Goal: Use online tool/utility: Use online tool/utility

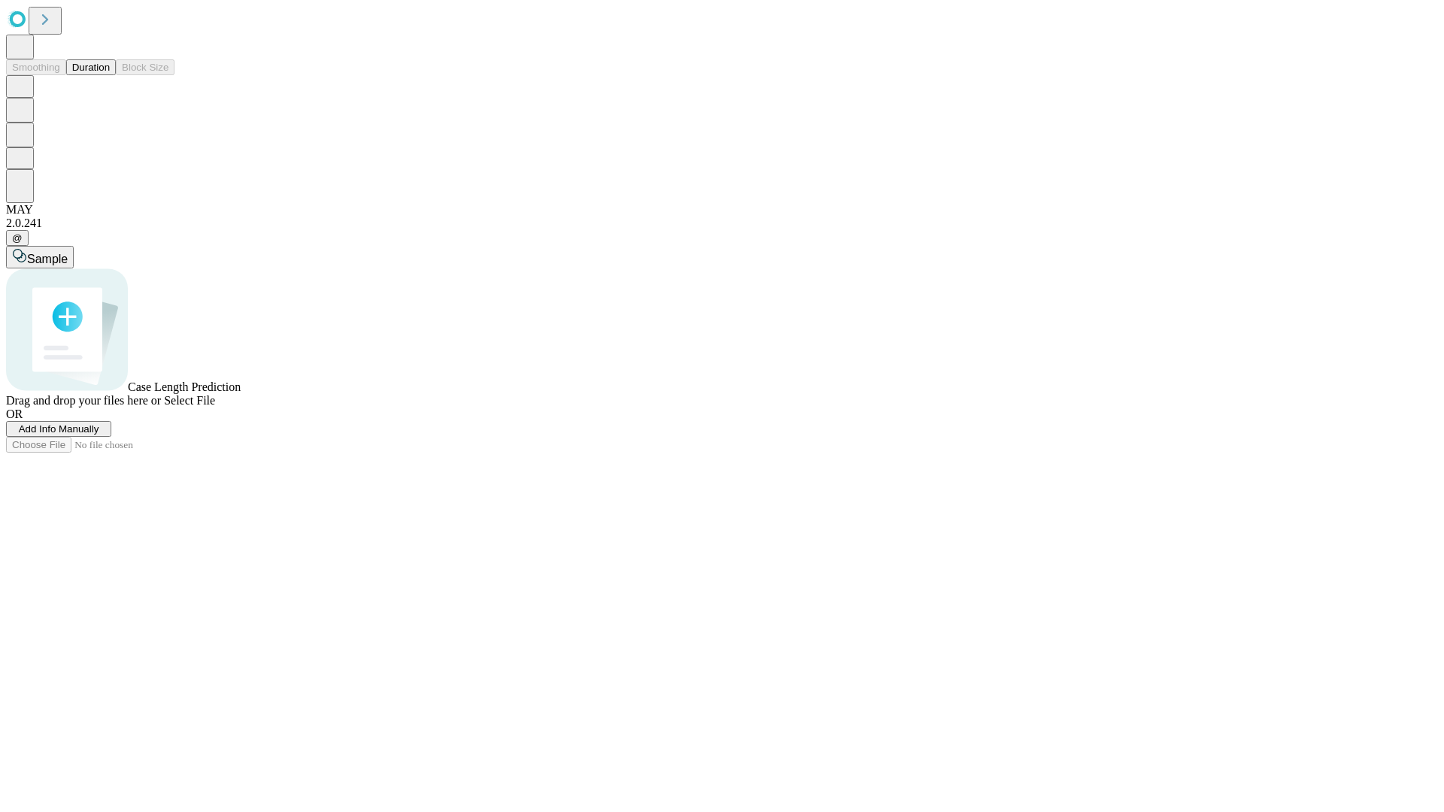
click at [215, 407] on span "Select File" at bounding box center [189, 400] width 51 height 13
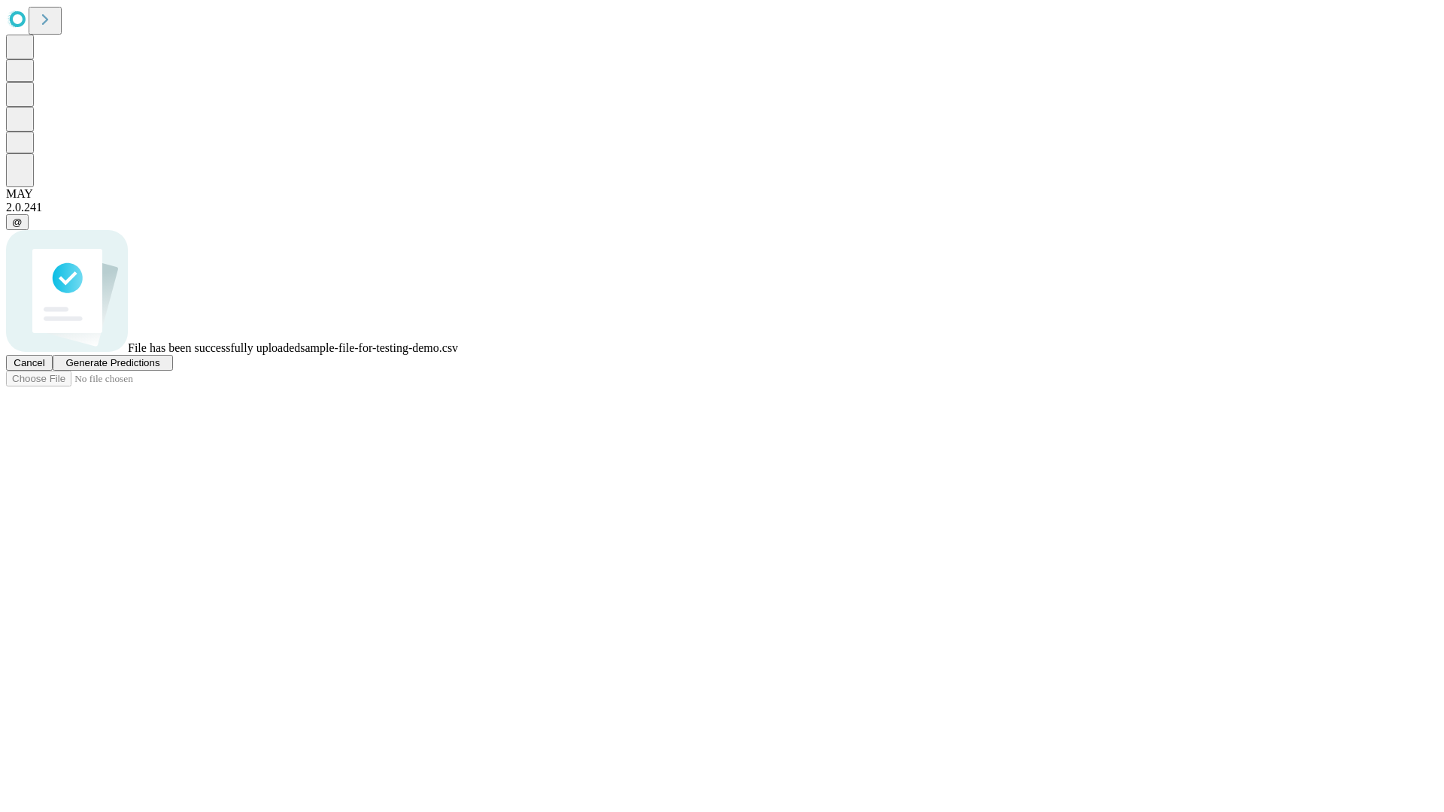
click at [159, 368] on span "Generate Predictions" at bounding box center [112, 362] width 94 height 11
